Goal: Register for event/course

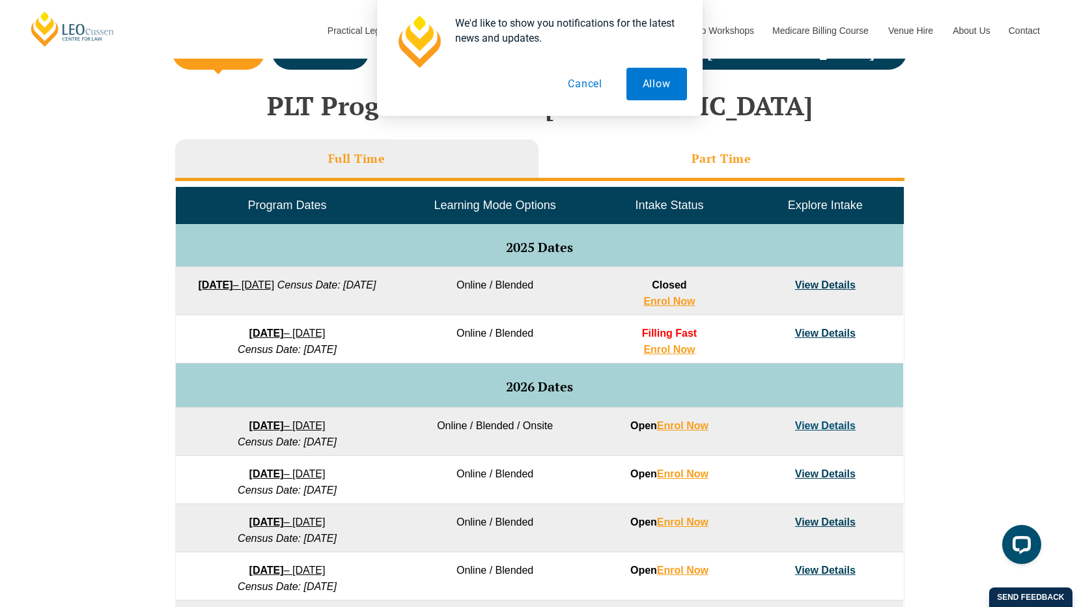
scroll to position [407, 0]
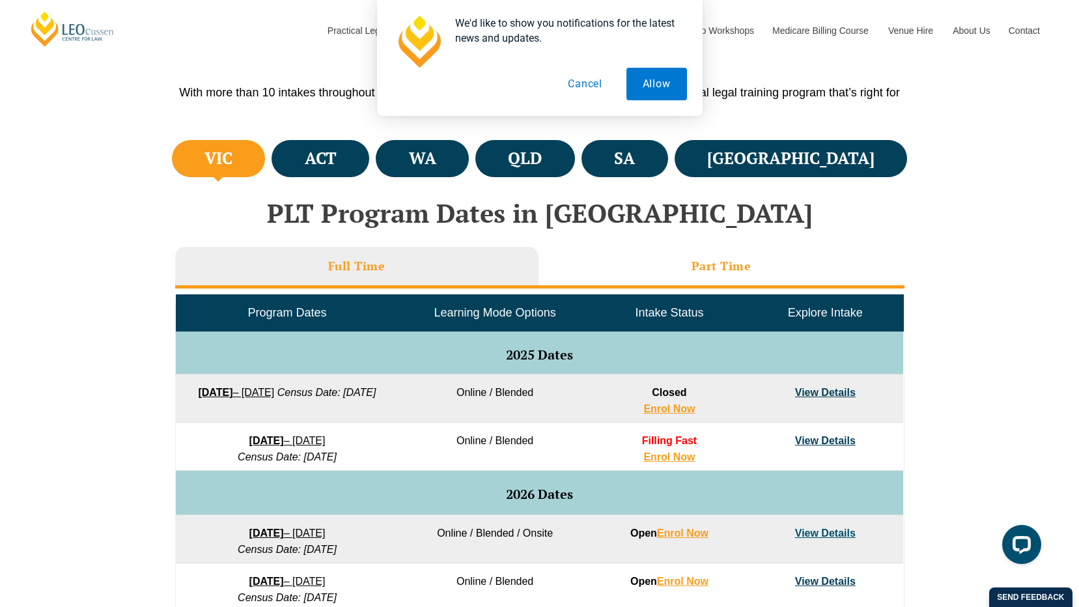
click at [673, 258] on li "Part Time" at bounding box center [721, 268] width 366 height 42
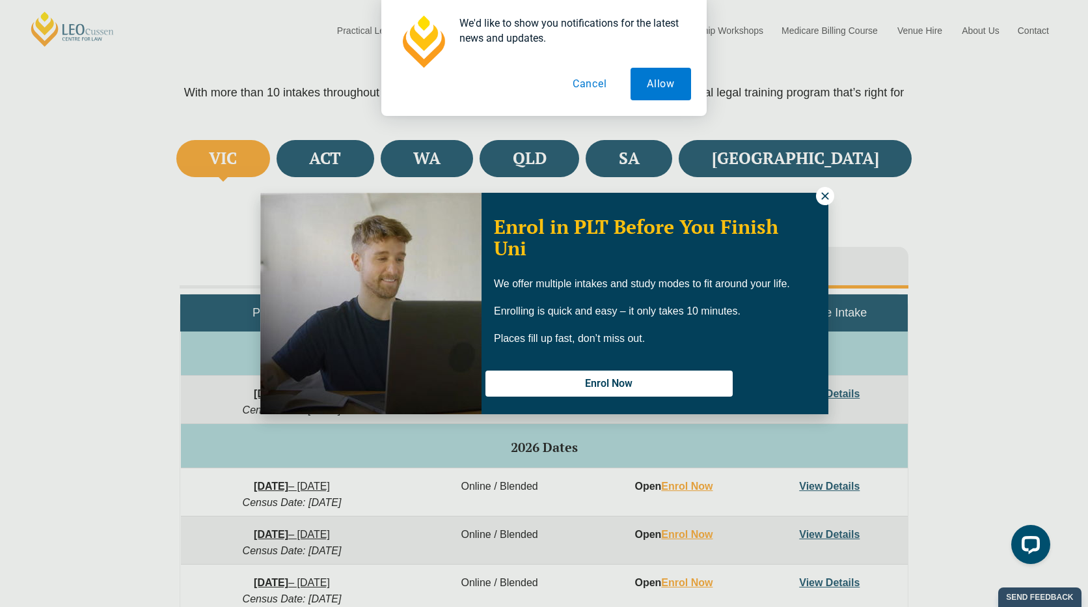
click at [825, 193] on icon at bounding box center [825, 196] width 12 height 12
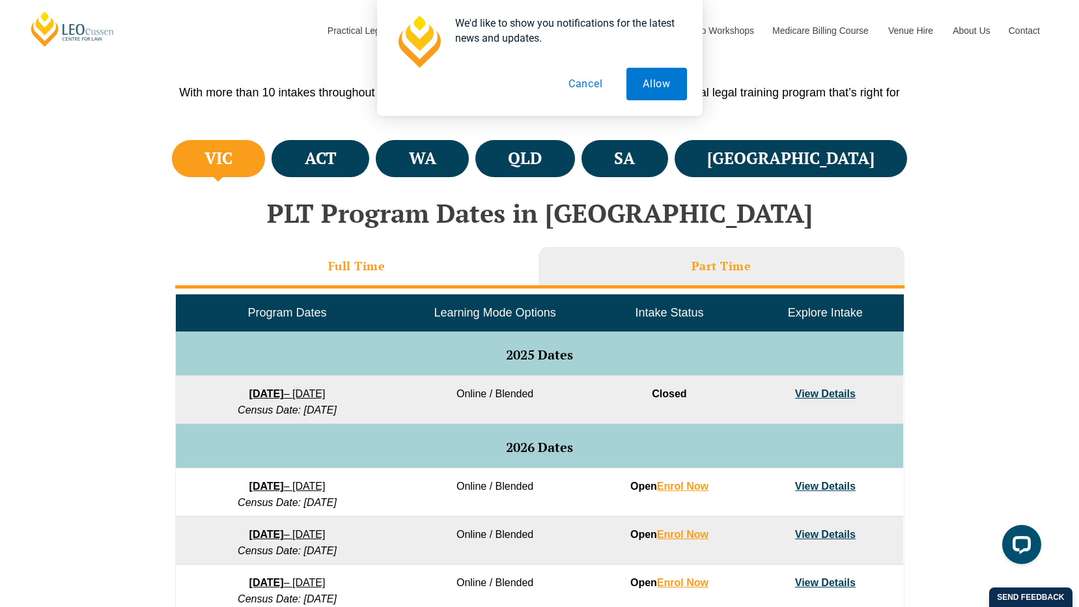
click at [368, 273] on h3 "Full Time" at bounding box center [356, 265] width 57 height 15
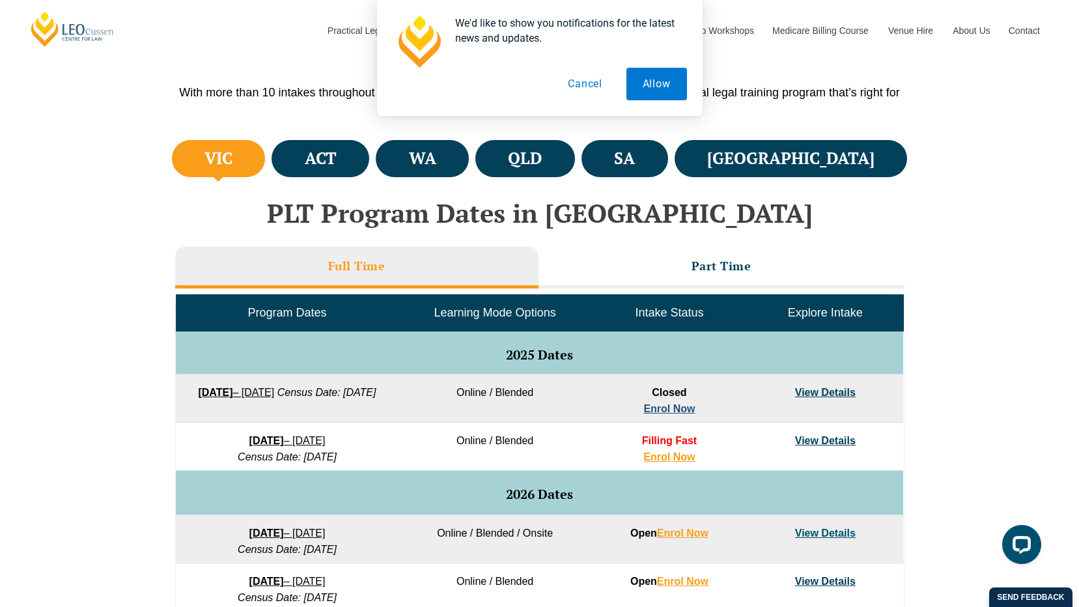
click at [678, 405] on link "Enrol Now" at bounding box center [668, 408] width 51 height 11
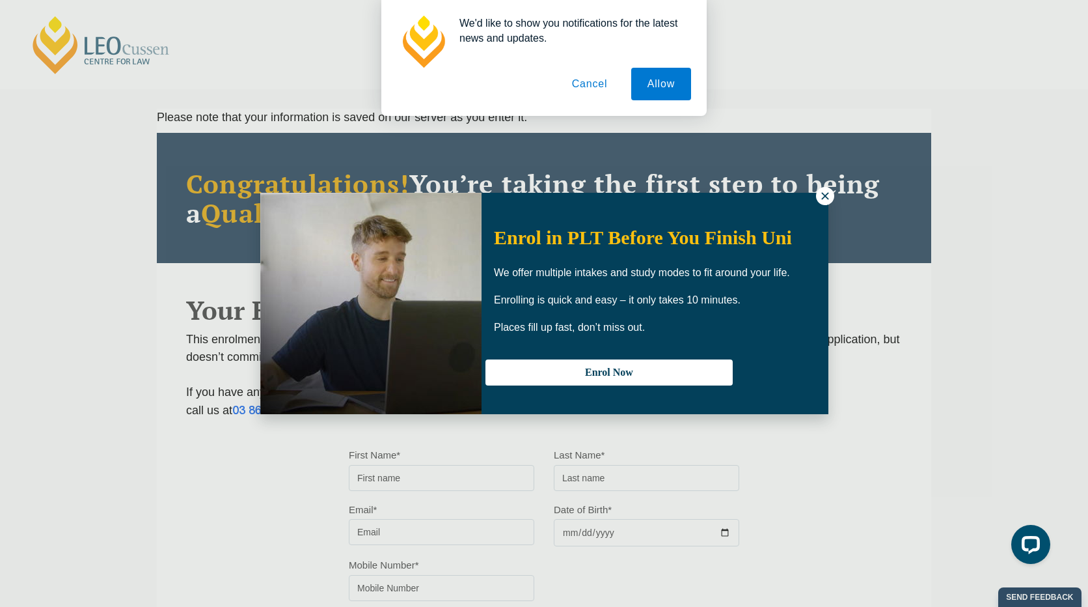
click at [825, 199] on icon at bounding box center [825, 196] width 12 height 12
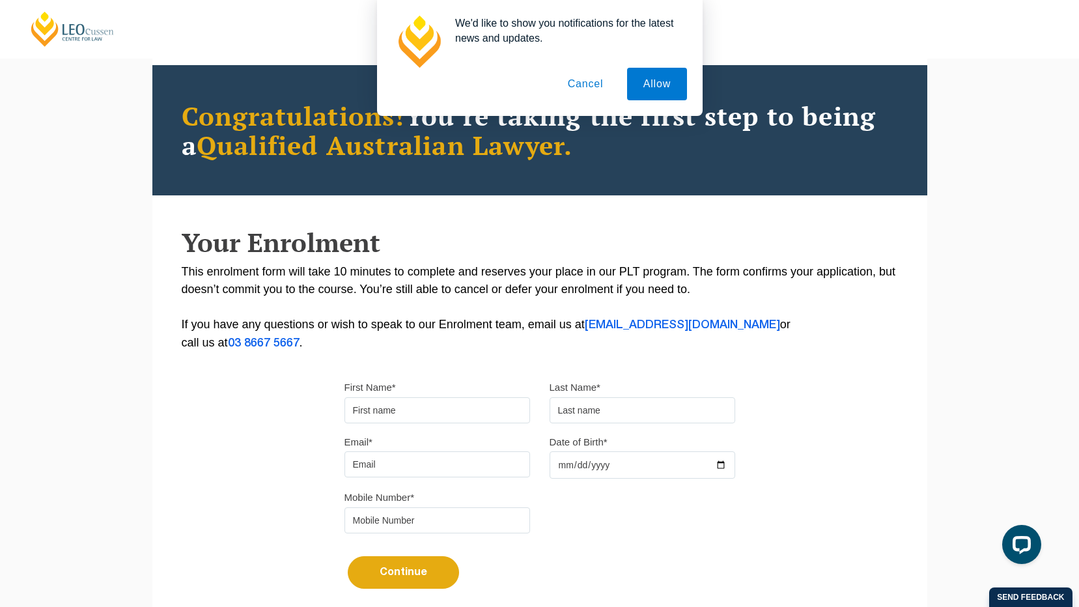
scroll to position [130, 0]
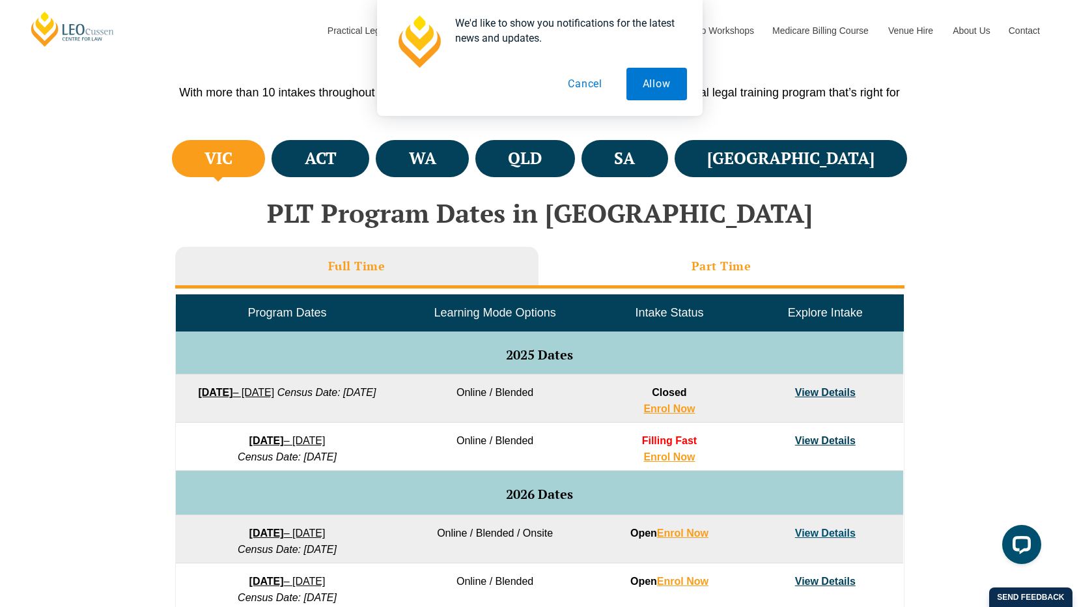
click at [729, 277] on li "Part Time" at bounding box center [721, 268] width 366 height 42
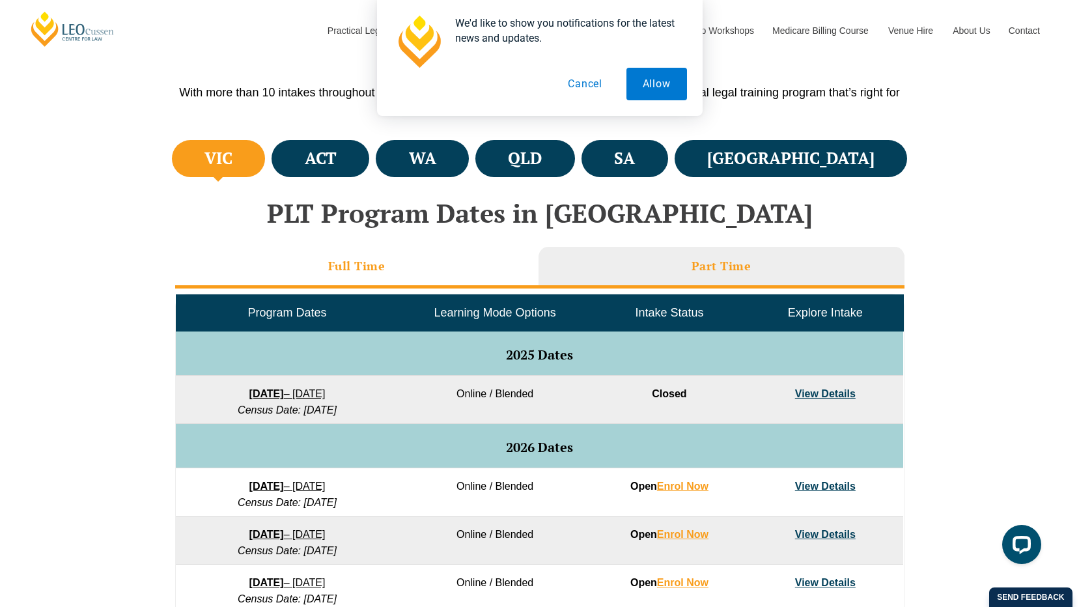
click at [462, 274] on li "Full Time" at bounding box center [356, 268] width 363 height 42
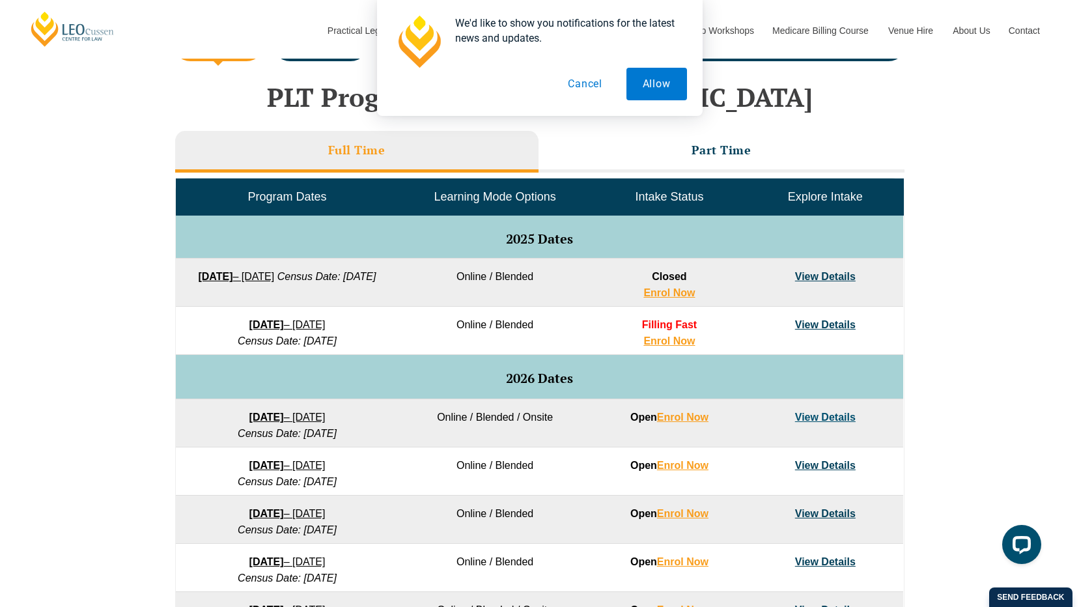
scroll to position [407, 0]
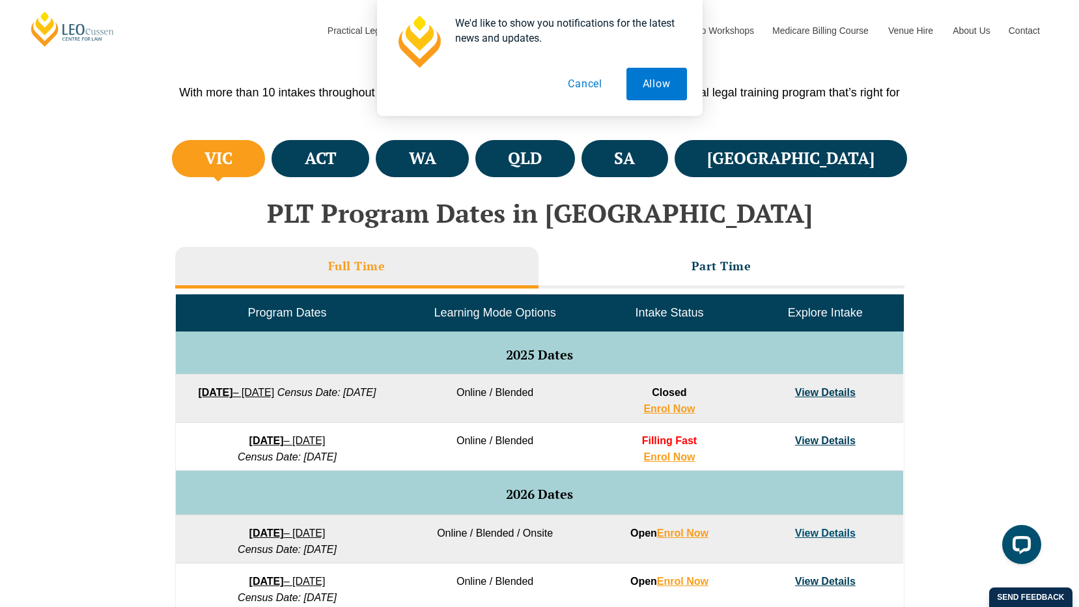
click at [1037, 103] on div "We'd like to show you notifications for the latest news and updates. Allow Canc…" at bounding box center [539, 58] width 1079 height 116
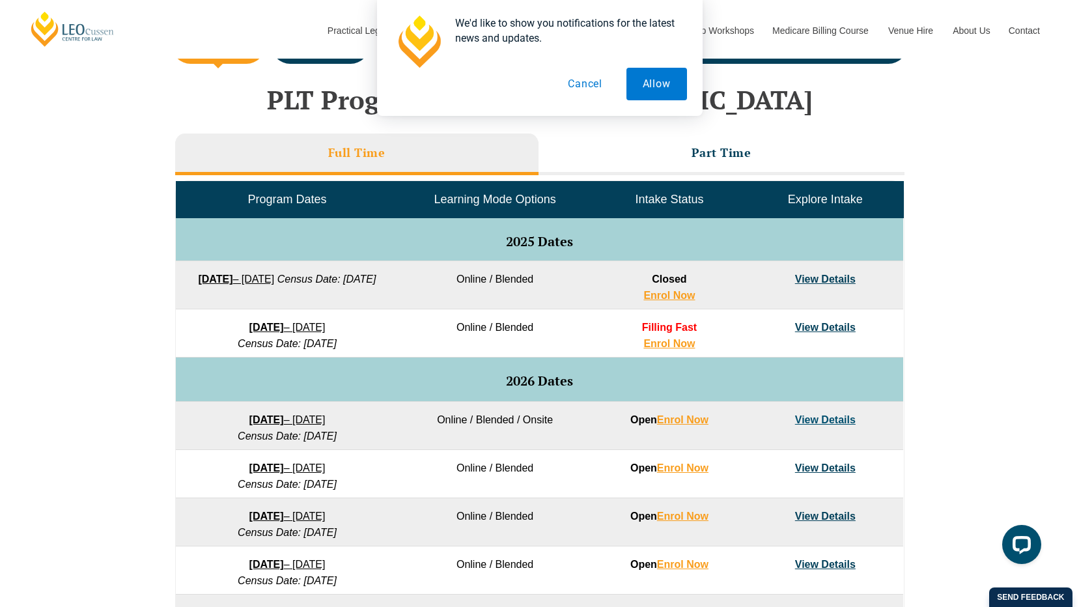
scroll to position [586, 0]
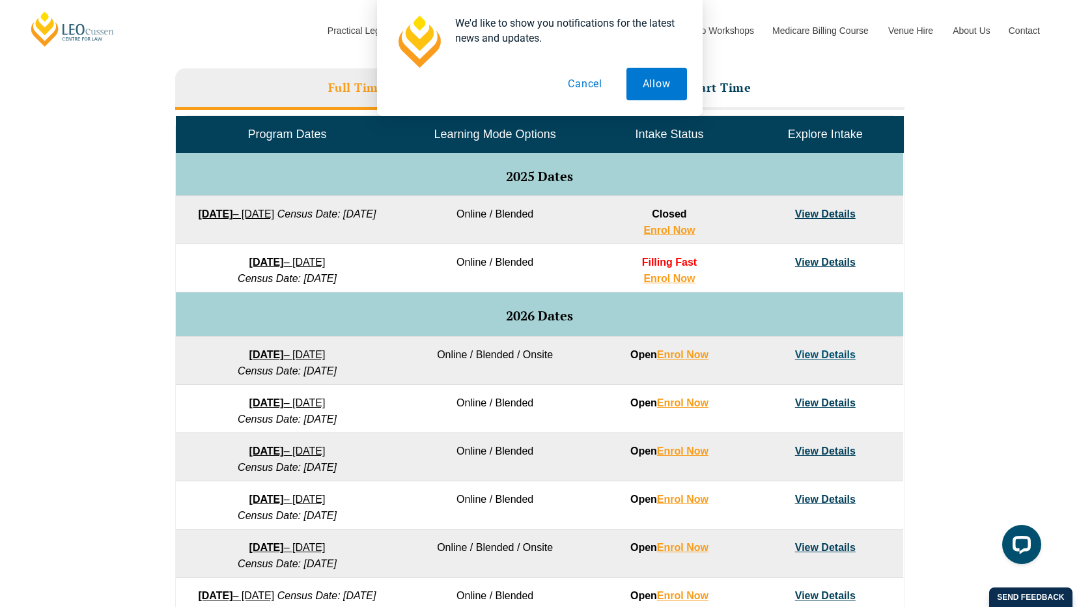
click at [1006, 77] on div "We'd like to show you notifications for the latest news and updates. Allow Canc…" at bounding box center [539, 58] width 1079 height 116
